Goal: Information Seeking & Learning: Learn about a topic

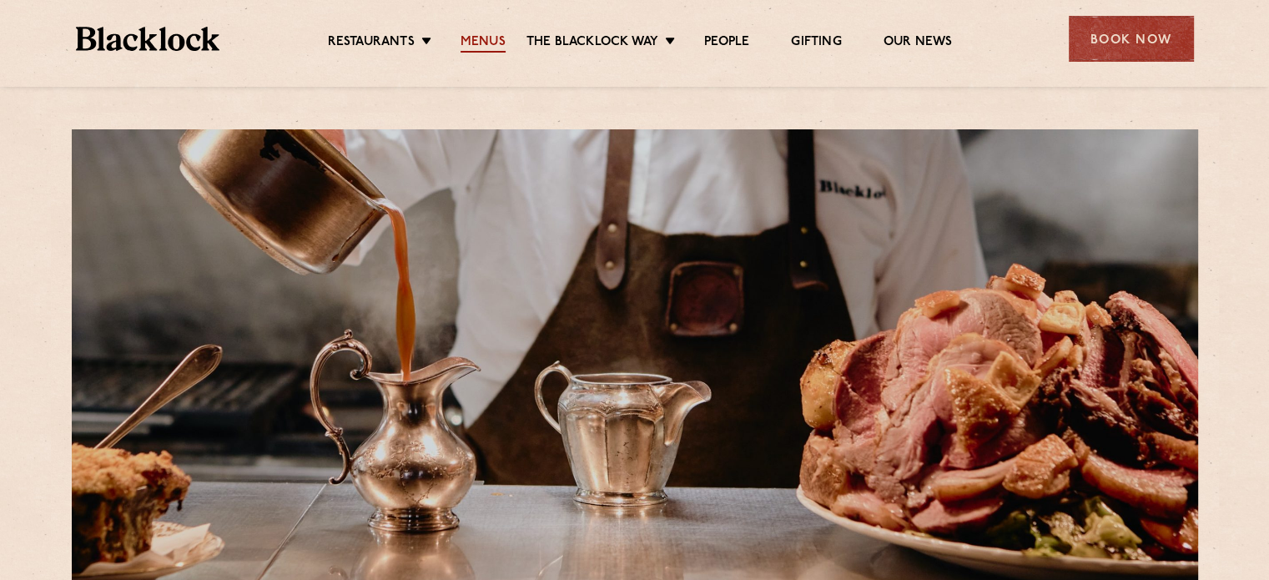
click at [487, 42] on link "Menus" at bounding box center [483, 43] width 45 height 18
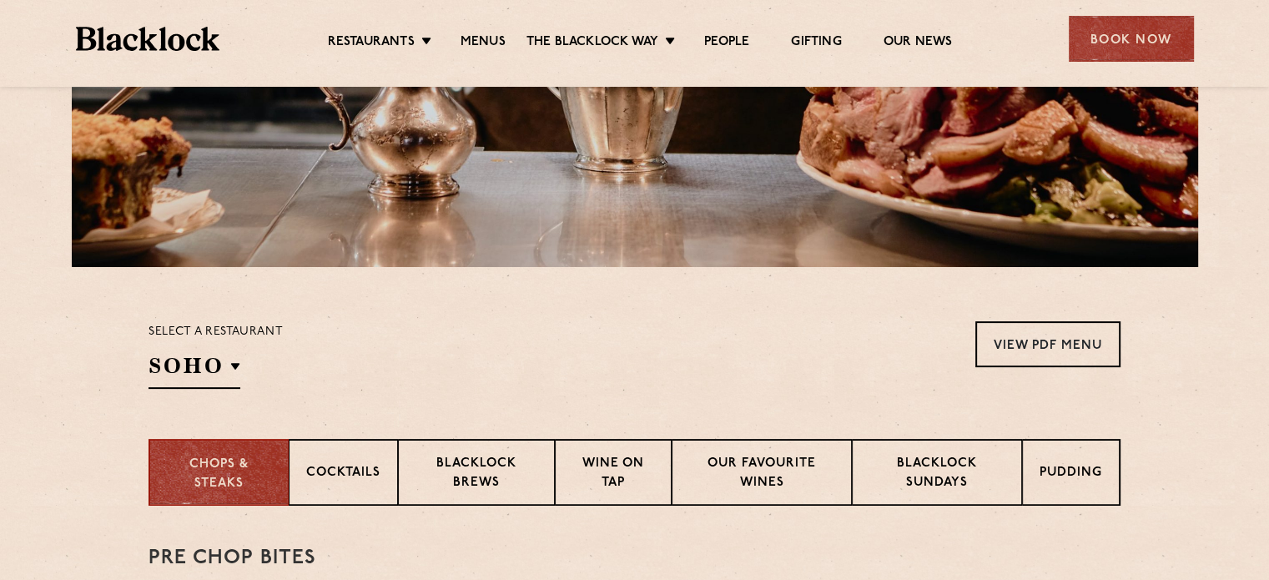
scroll to position [584, 0]
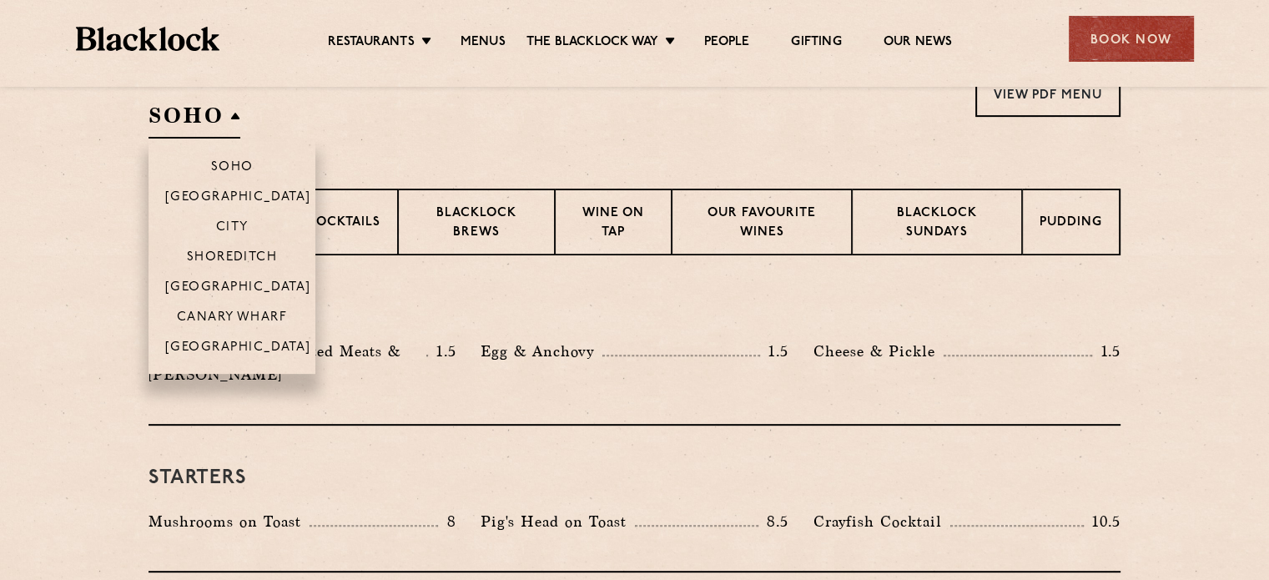
click at [237, 115] on h2 "SOHO" at bounding box center [195, 120] width 92 height 38
click at [227, 341] on li "[GEOGRAPHIC_DATA]" at bounding box center [232, 352] width 167 height 43
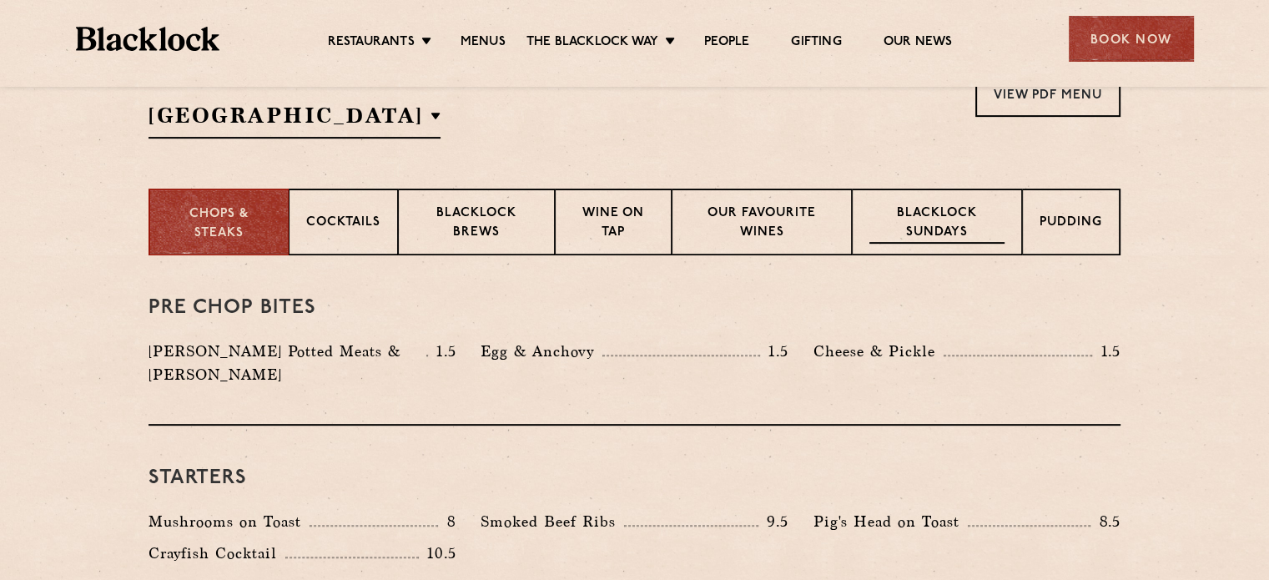
click at [898, 221] on p "Blacklock Sundays" at bounding box center [937, 223] width 135 height 39
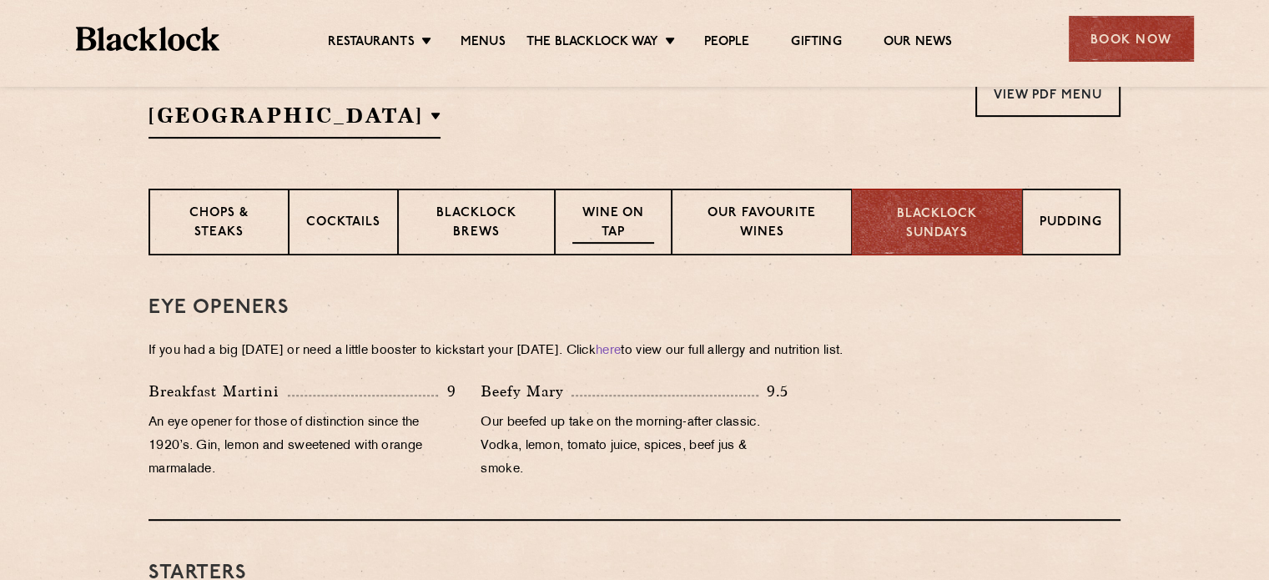
click at [613, 226] on p "Wine on Tap" at bounding box center [614, 223] width 82 height 39
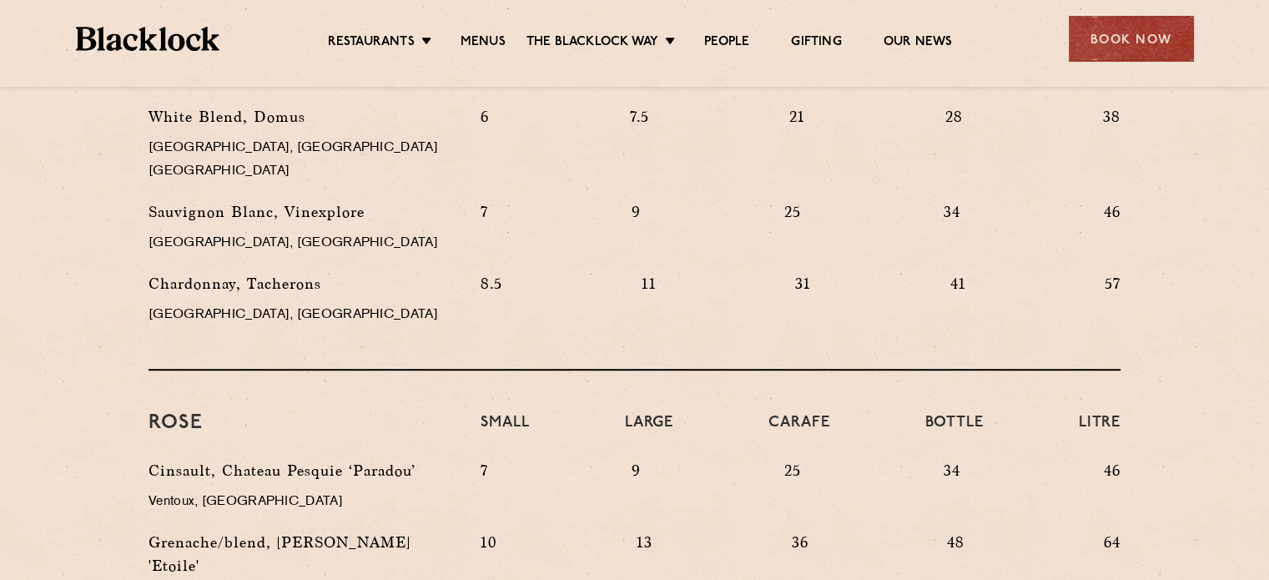
scroll to position [918, 0]
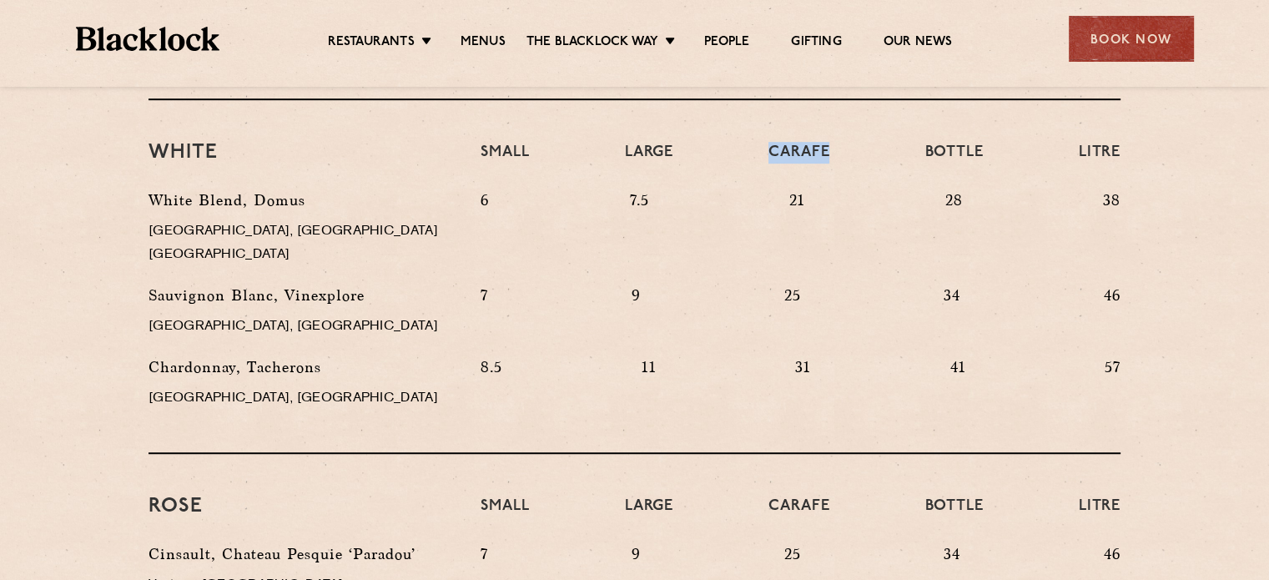
drag, startPoint x: 768, startPoint y: 153, endPoint x: 835, endPoint y: 146, distance: 67.1
click at [835, 146] on div "Small Large Carafe Bottle Litre" at bounding box center [800, 165] width 665 height 47
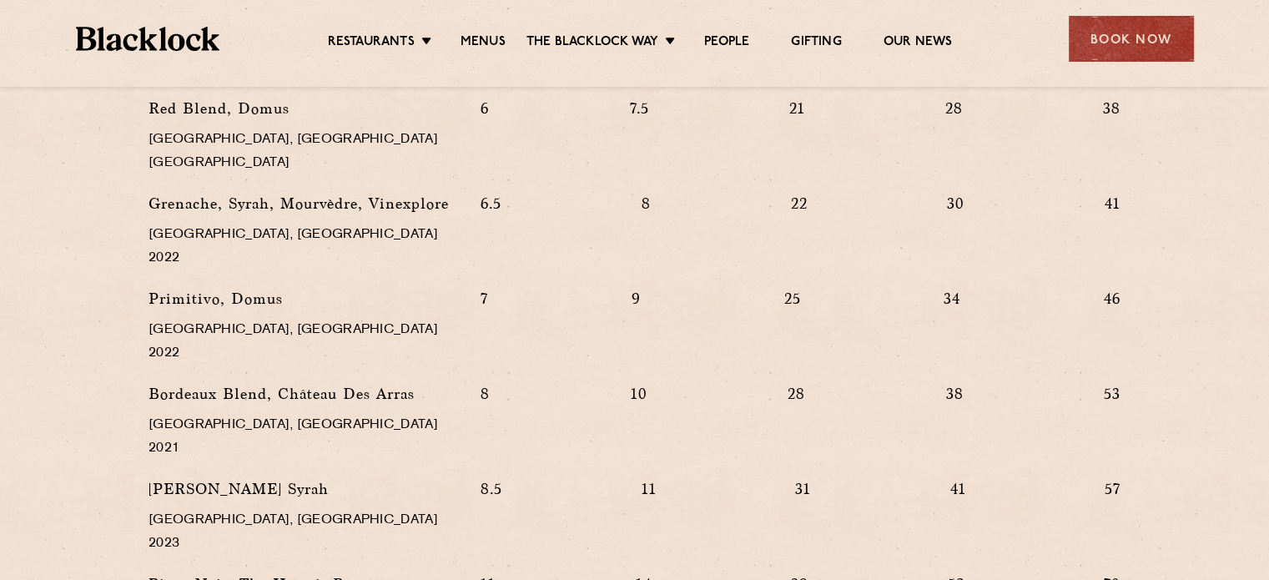
scroll to position [1753, 0]
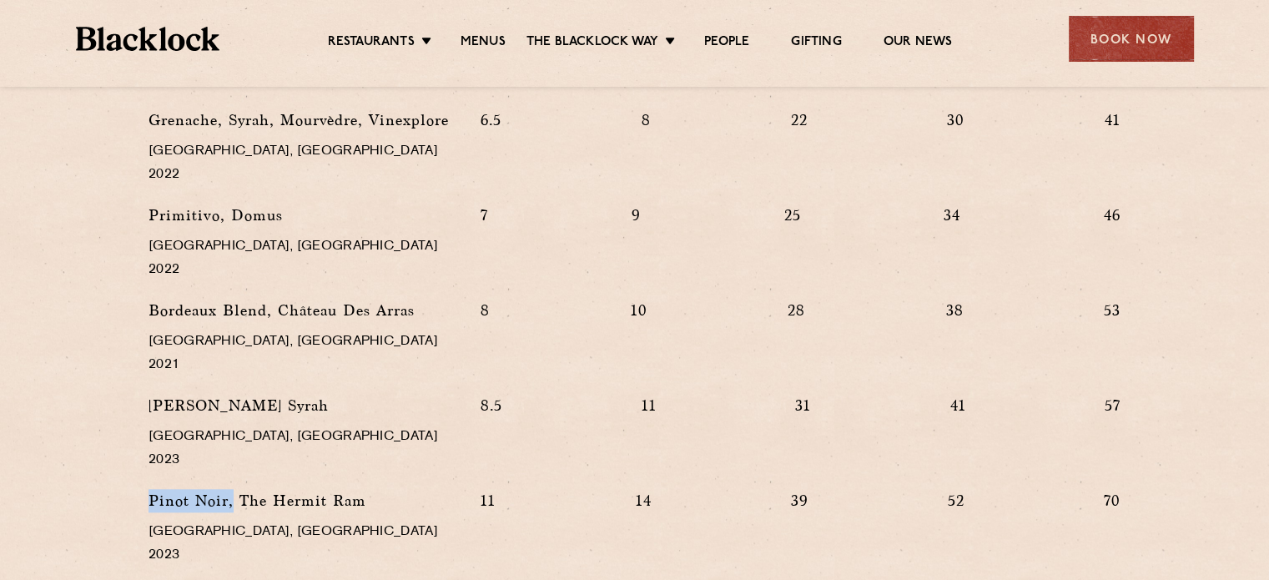
drag, startPoint x: 149, startPoint y: 331, endPoint x: 230, endPoint y: 337, distance: 82.1
click at [230, 489] on p "Pinot Noir, The Hermit Ram" at bounding box center [302, 500] width 307 height 23
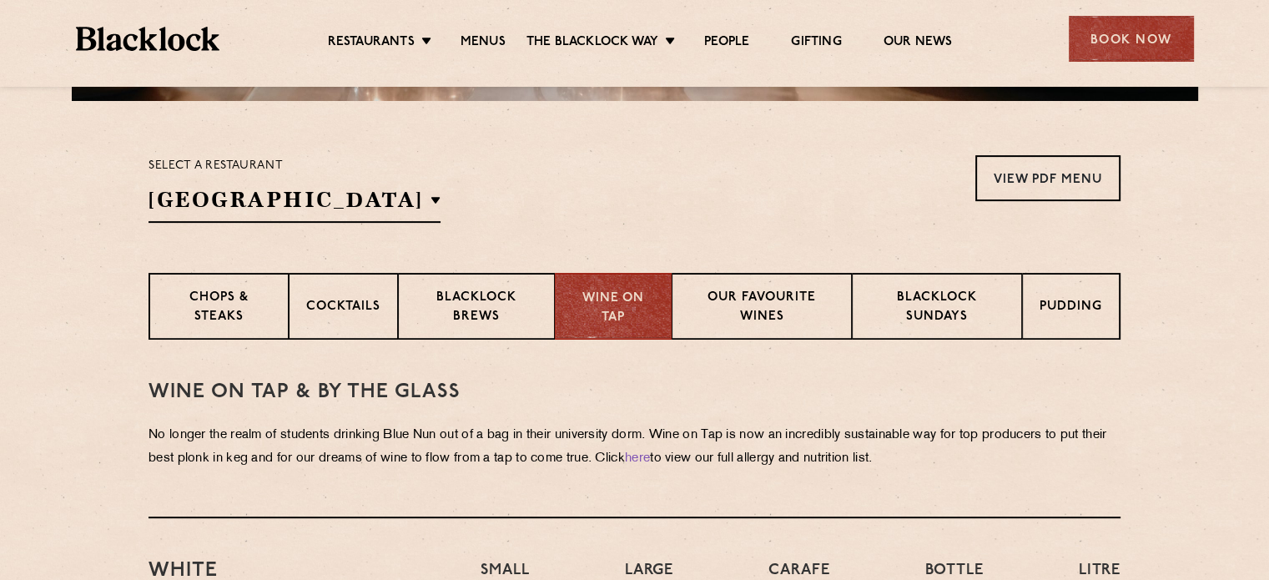
scroll to position [501, 0]
click at [460, 292] on p "Blacklock Brews" at bounding box center [477, 307] width 122 height 39
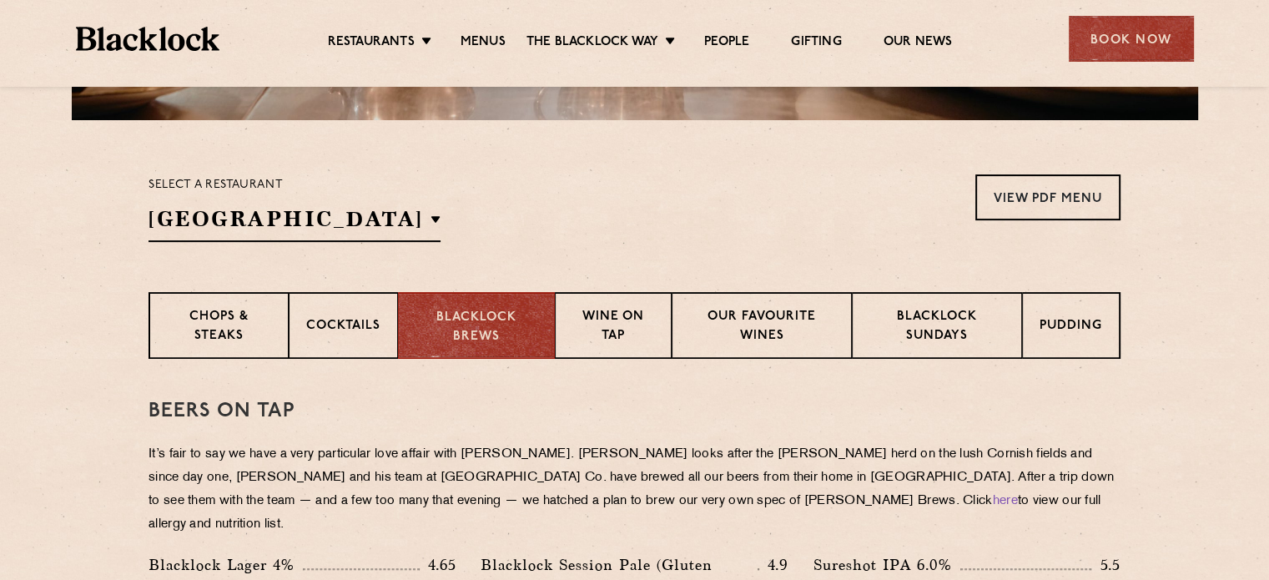
scroll to position [584, 0]
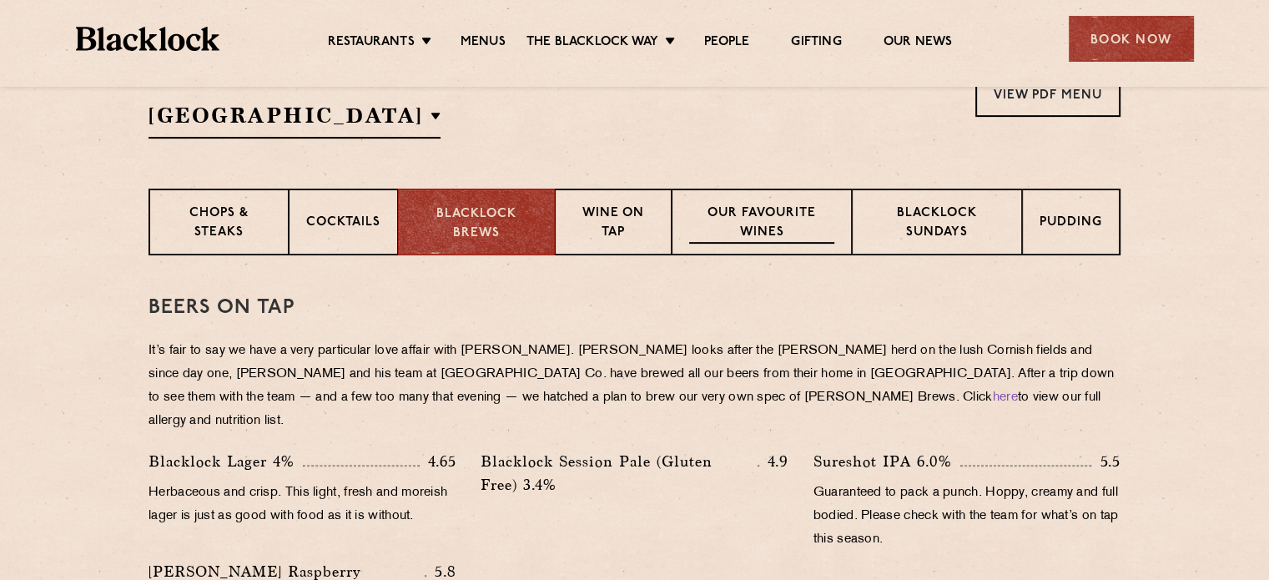
click at [743, 235] on p "Our favourite wines" at bounding box center [761, 223] width 144 height 39
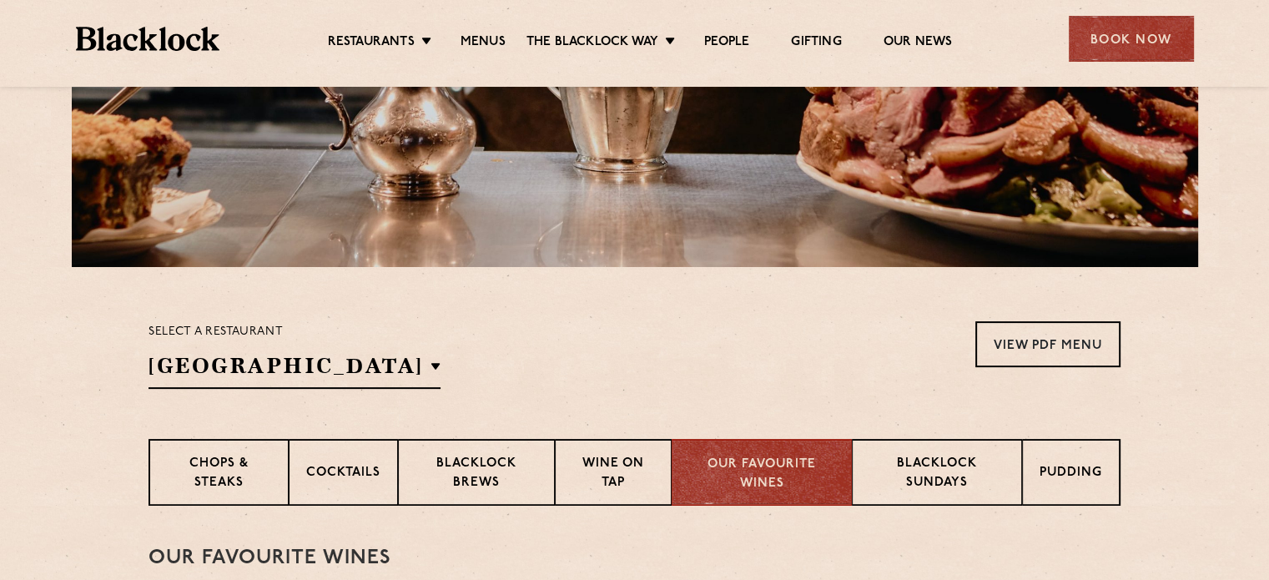
scroll to position [501, 0]
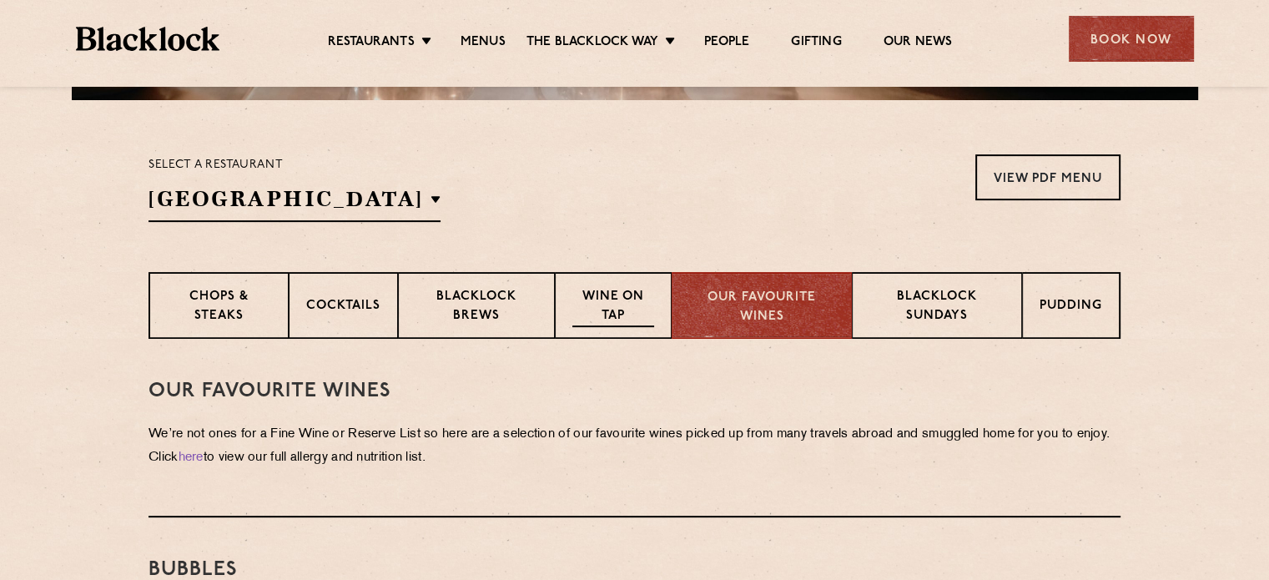
click at [625, 288] on p "Wine on Tap" at bounding box center [614, 307] width 82 height 39
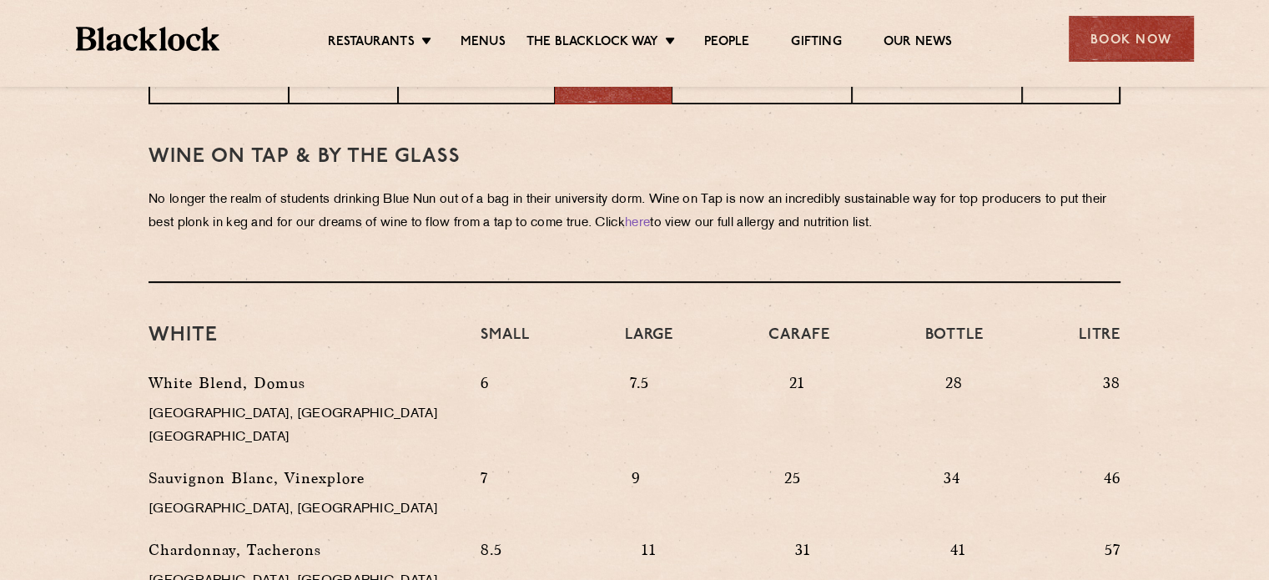
scroll to position [668, 0]
